Goal: Find specific page/section: Find specific page/section

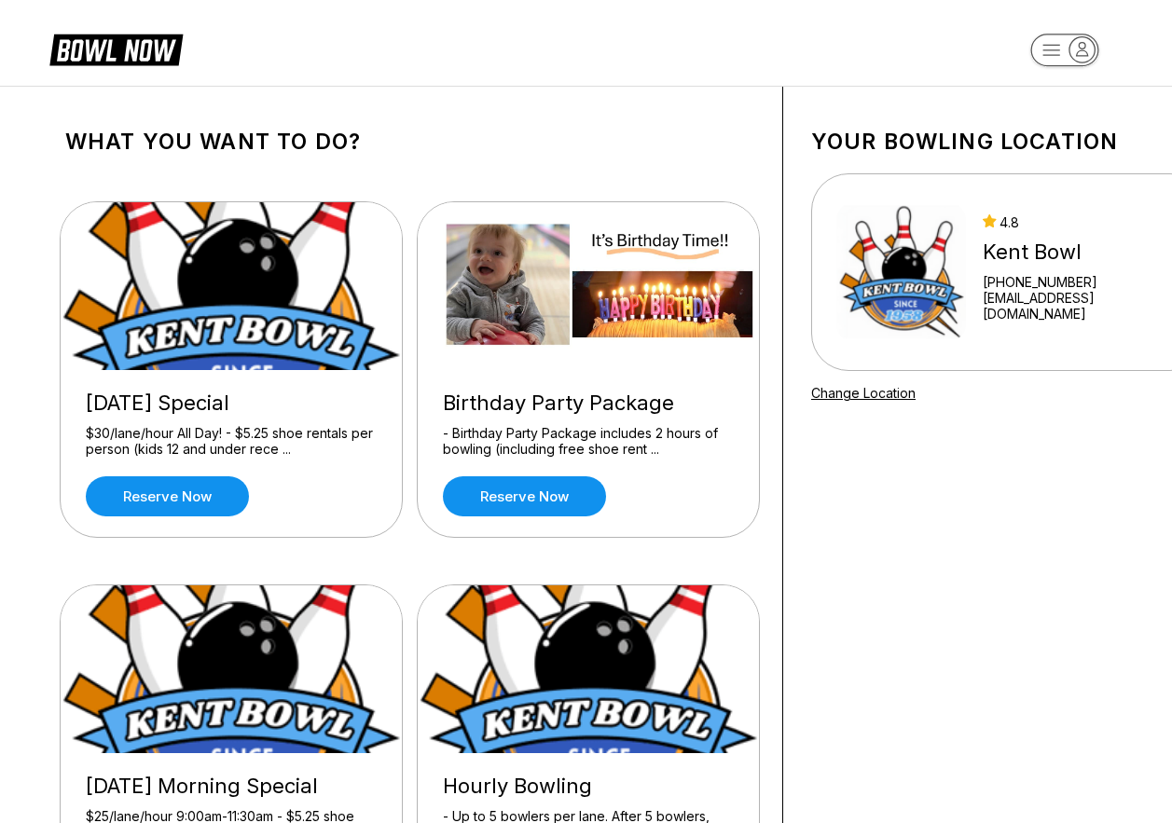
click at [136, 53] on icon at bounding box center [129, 50] width 47 height 21
click at [108, 48] on icon at bounding box center [129, 50] width 47 height 21
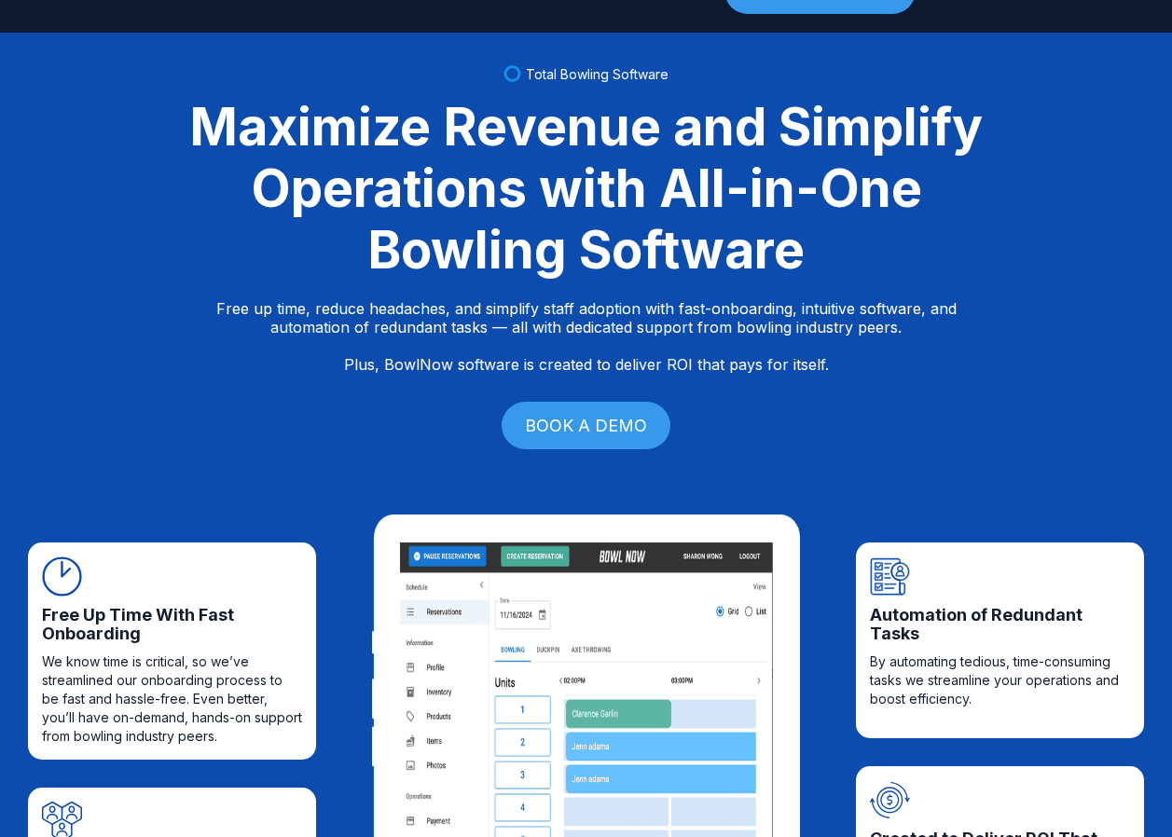
scroll to position [280, 0]
